Goal: Information Seeking & Learning: Check status

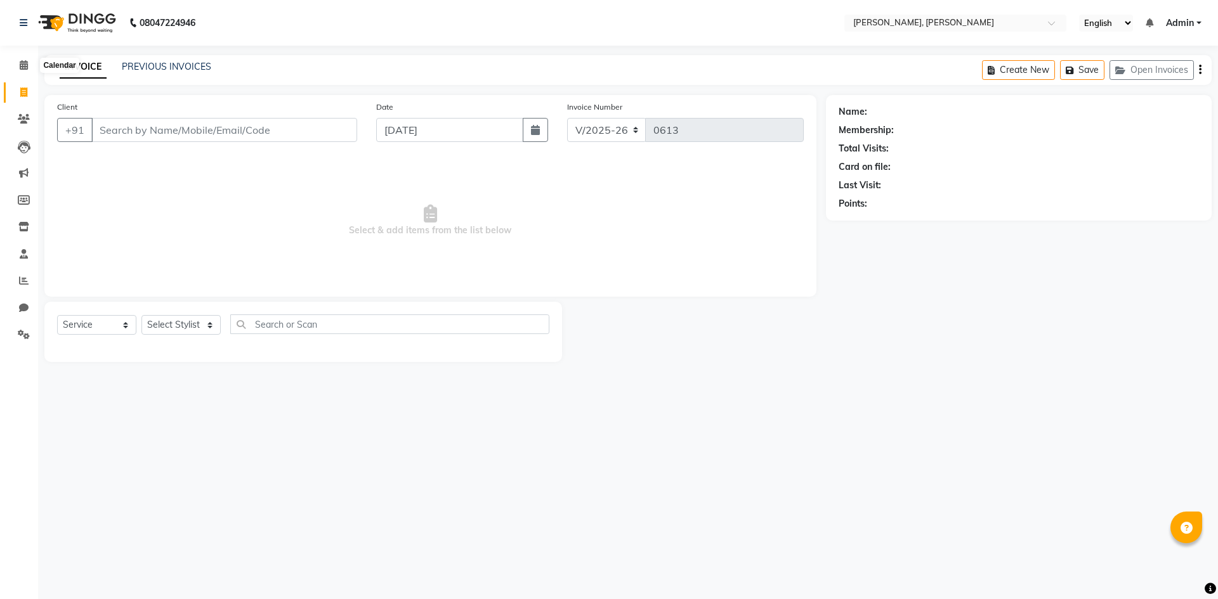
select select "5264"
select select "service"
click at [28, 53] on li "Calendar" at bounding box center [19, 65] width 38 height 27
click at [18, 65] on span at bounding box center [24, 65] width 22 height 15
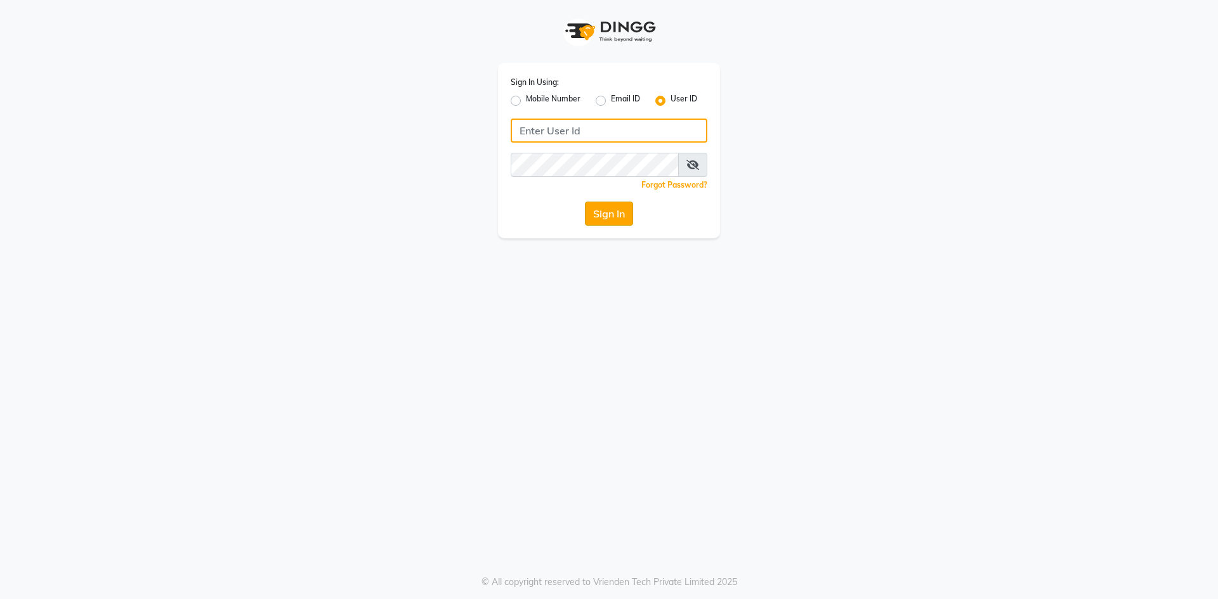
type input "alenna"
click at [611, 214] on button "Sign In" at bounding box center [609, 214] width 48 height 24
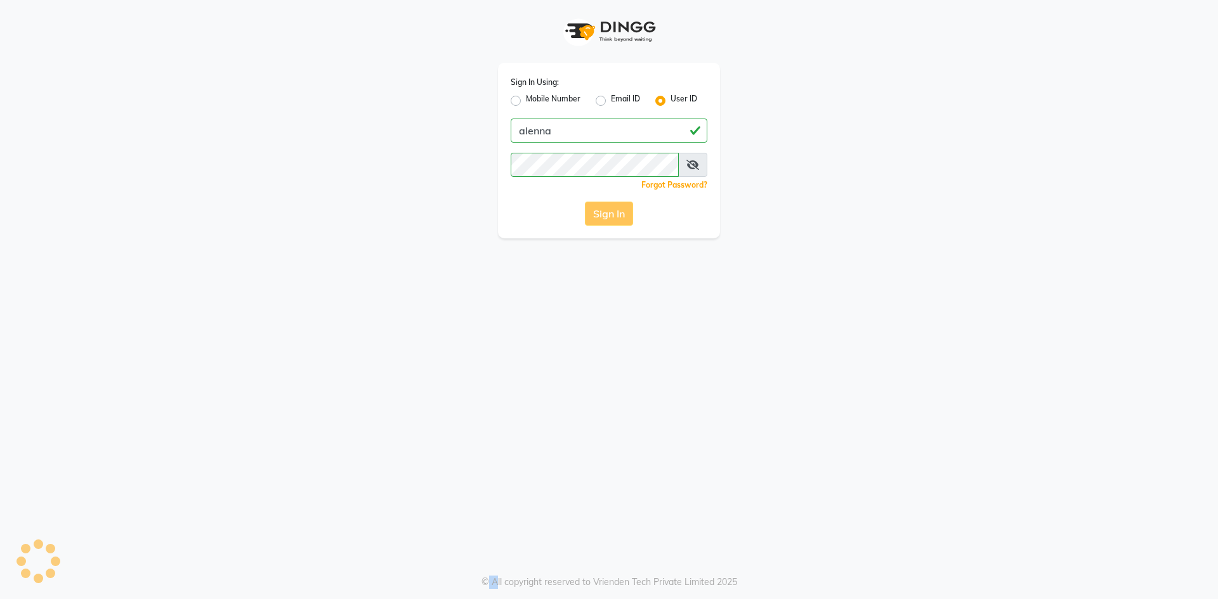
click at [611, 214] on div "Sign In" at bounding box center [609, 214] width 197 height 24
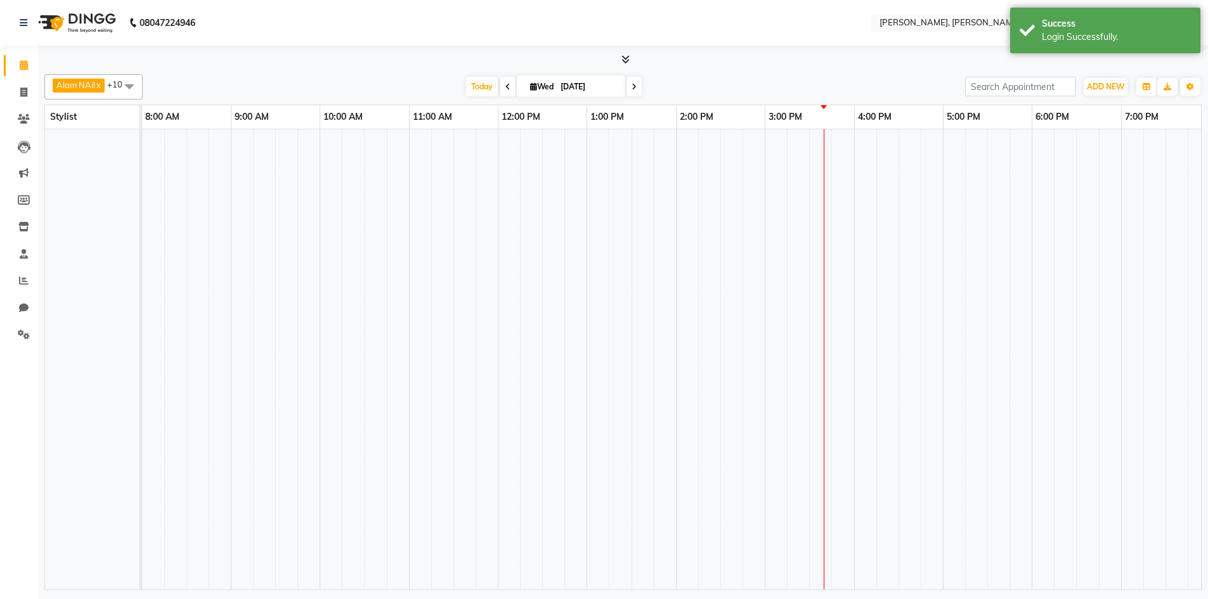
select select "en"
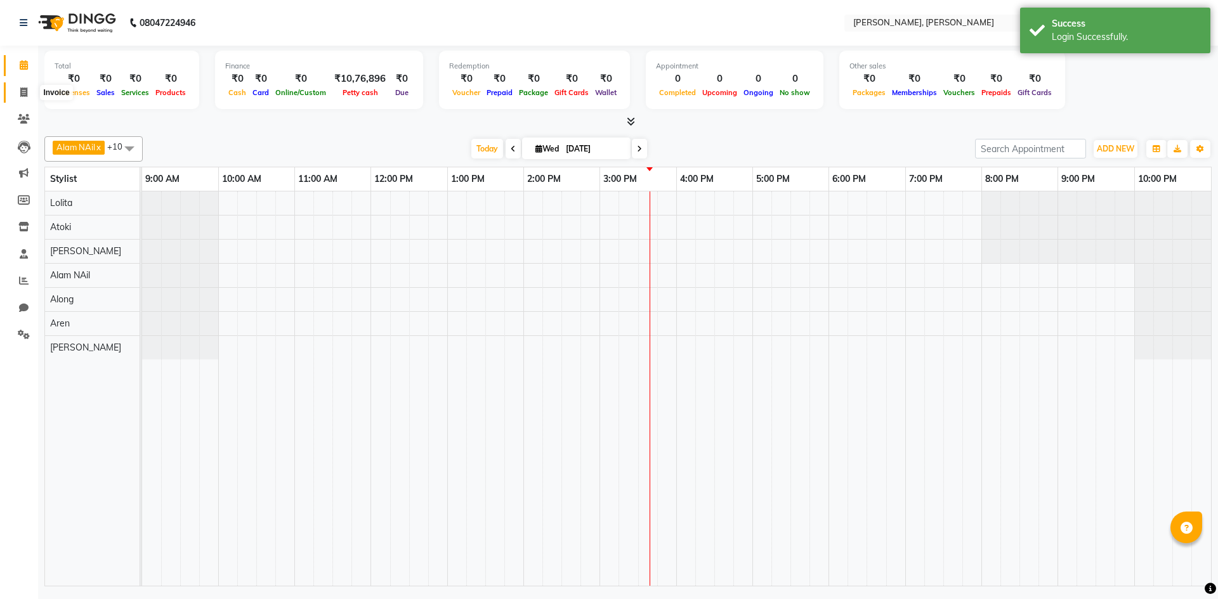
click at [18, 96] on span at bounding box center [24, 93] width 22 height 15
select select "service"
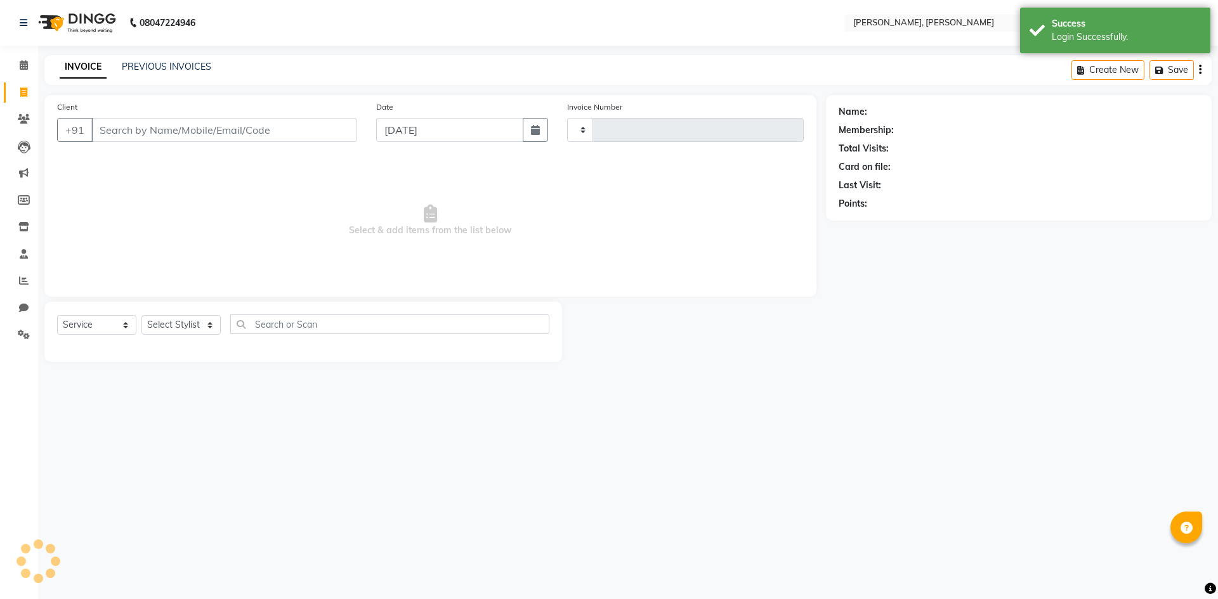
type input "0613"
select select "5264"
click at [19, 278] on icon at bounding box center [24, 281] width 10 height 10
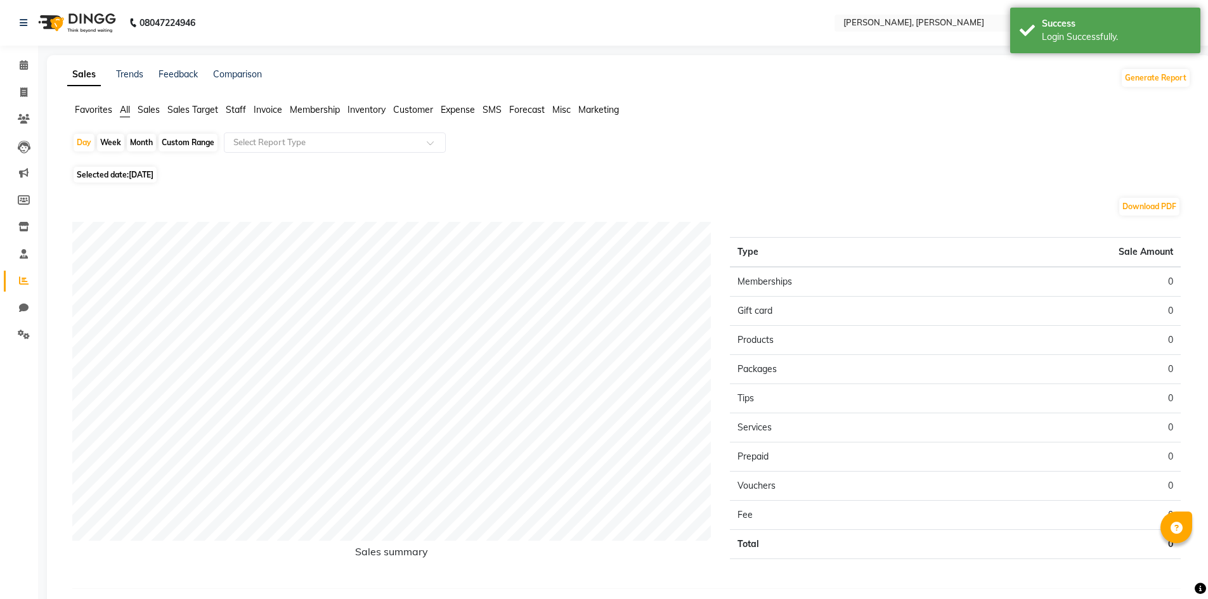
click at [154, 109] on span "Sales" at bounding box center [149, 109] width 22 height 11
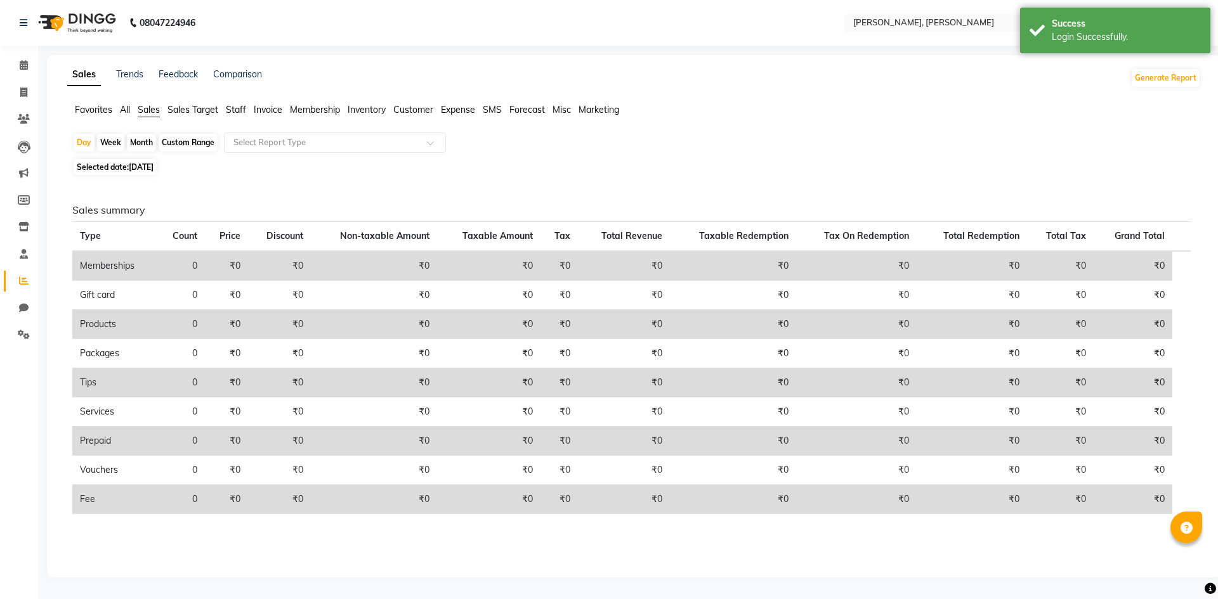
click at [112, 109] on span "Favorites" at bounding box center [93, 109] width 37 height 11
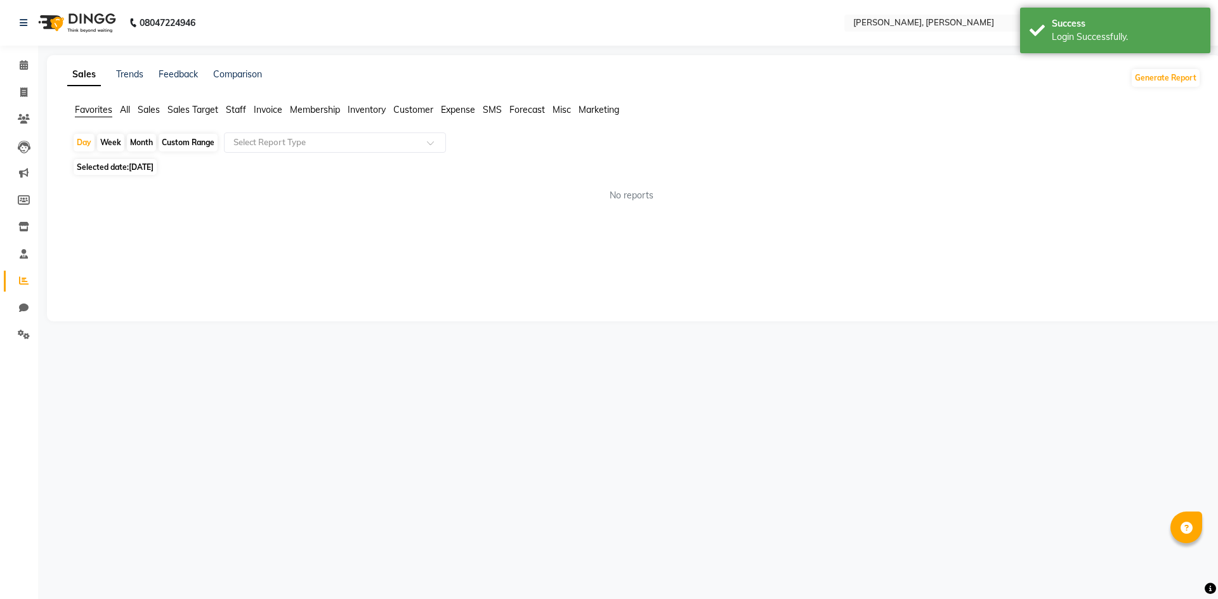
click at [137, 109] on ul "Favorites All Sales Sales Target Staff Invoice Membership Inventory Customer Ex…" at bounding box center [633, 110] width 1133 height 14
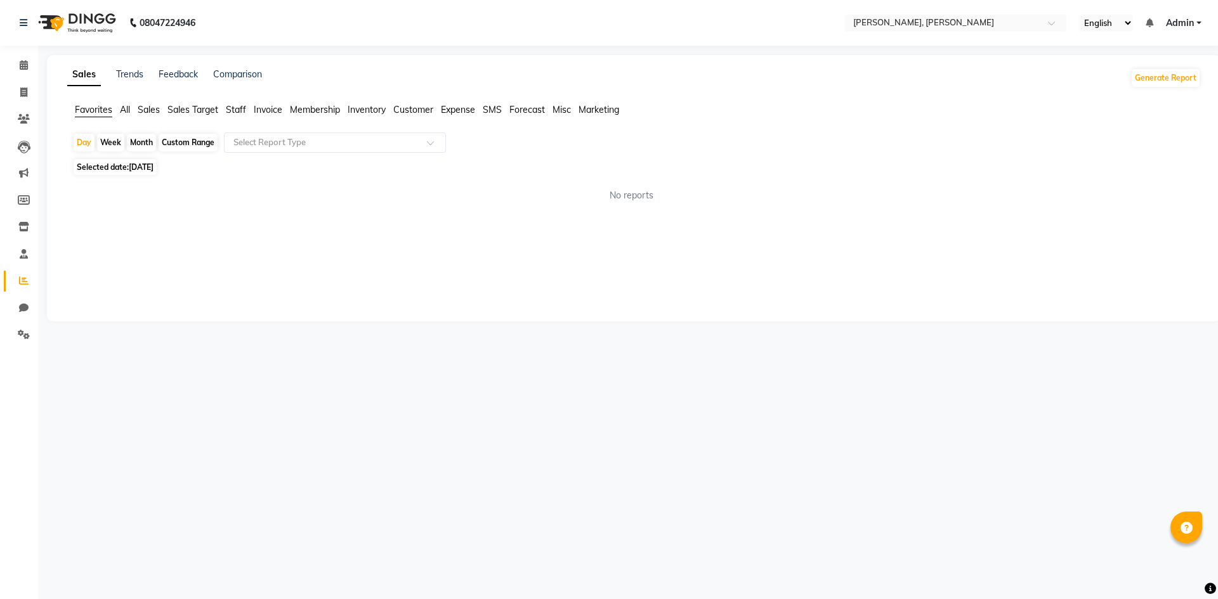
click at [209, 114] on span "Sales Target" at bounding box center [192, 109] width 51 height 11
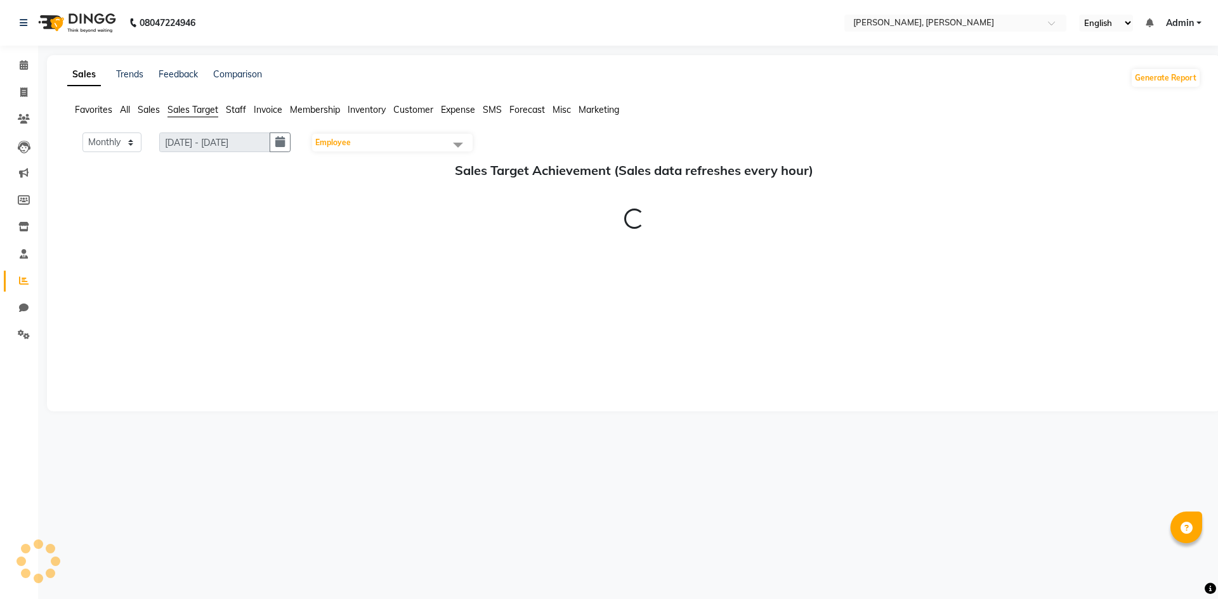
click at [158, 108] on span "Sales" at bounding box center [149, 109] width 22 height 11
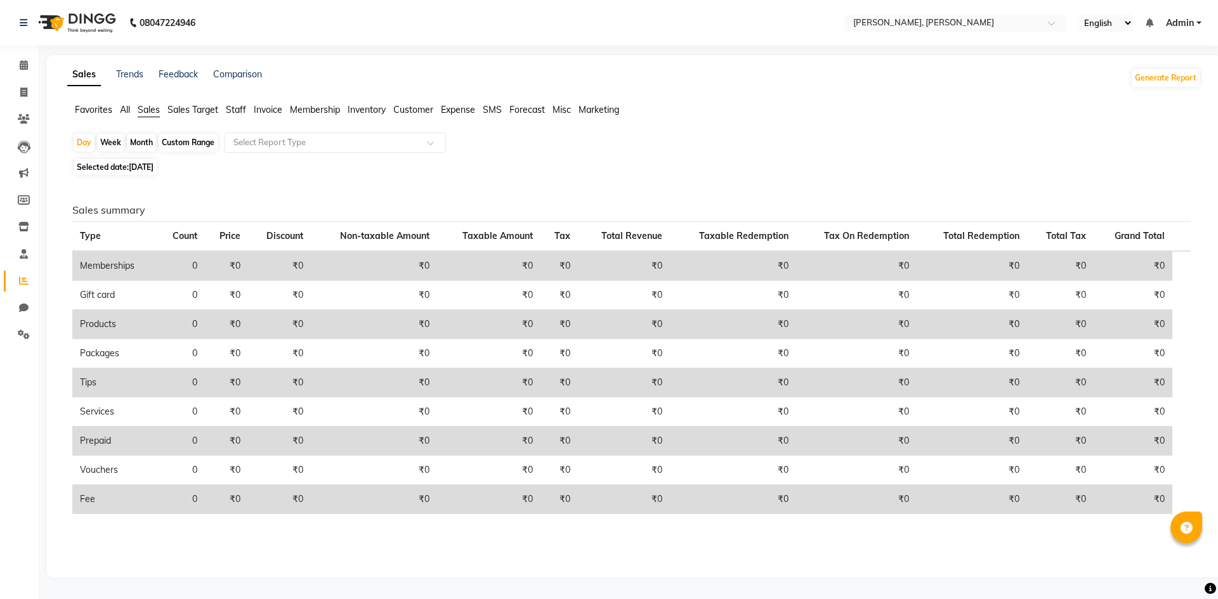
click at [148, 147] on div "Month" at bounding box center [141, 143] width 29 height 18
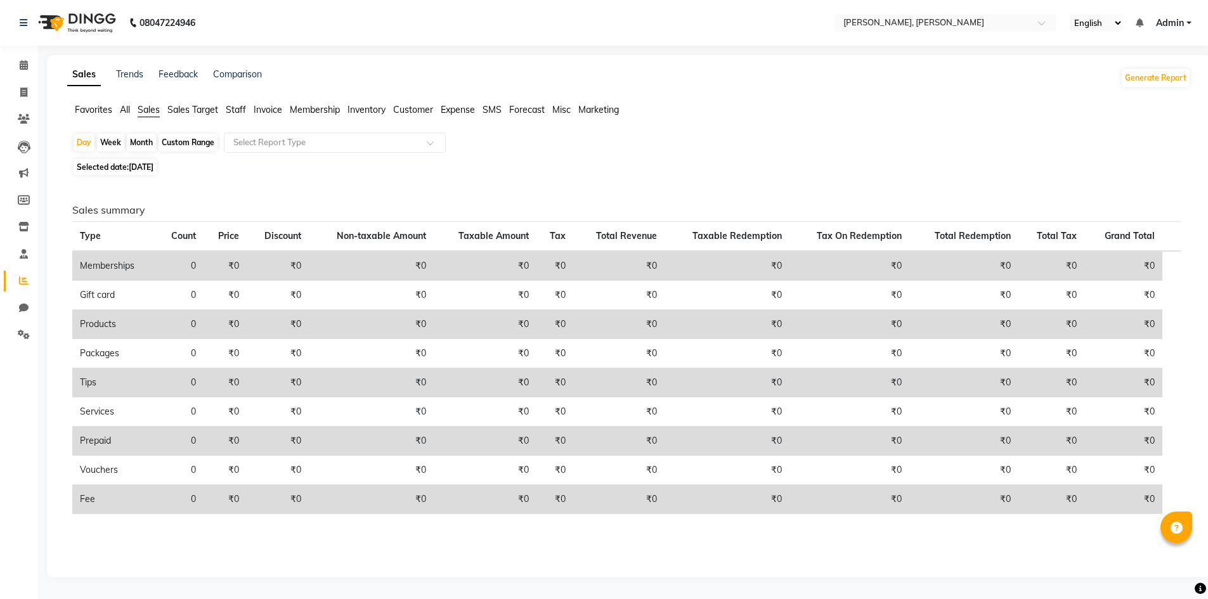
select select "9"
select select "2025"
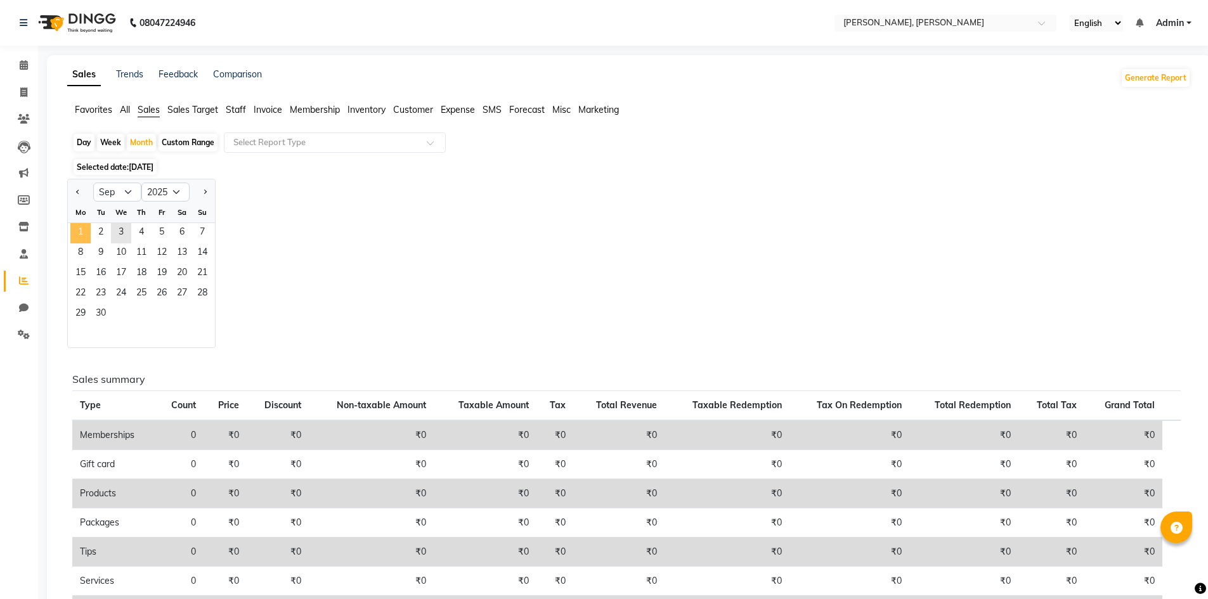
click at [83, 231] on span "1" at bounding box center [80, 233] width 20 height 20
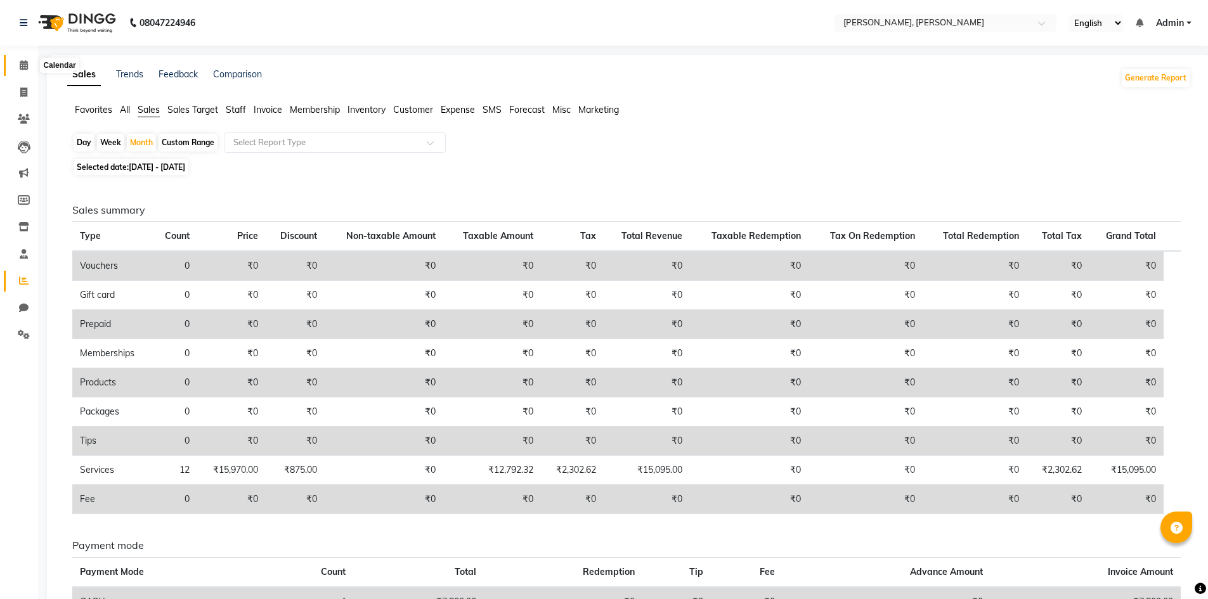
click at [29, 62] on span at bounding box center [24, 65] width 22 height 15
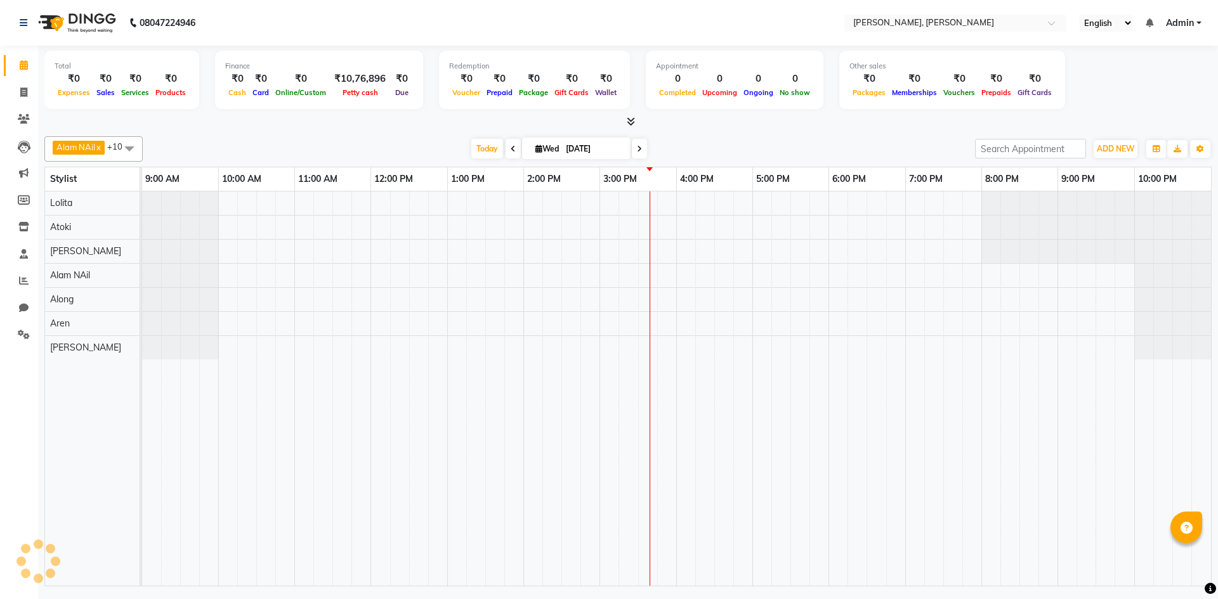
click at [24, 79] on li "Invoice" at bounding box center [19, 92] width 38 height 27
click at [24, 66] on icon at bounding box center [24, 65] width 8 height 10
click at [1088, 594] on div "08047224946 Select Location × Alenna, Duncan Basti English ENGLISH Español العر…" at bounding box center [609, 299] width 1218 height 599
click at [1211, 90] on div "Total ₹0 Expenses ₹0 Sales ₹0 Services ₹0 Products Finance ₹0 Cash ₹0 Card ₹0 O…" at bounding box center [627, 82] width 1167 height 62
